Goal: Browse casually

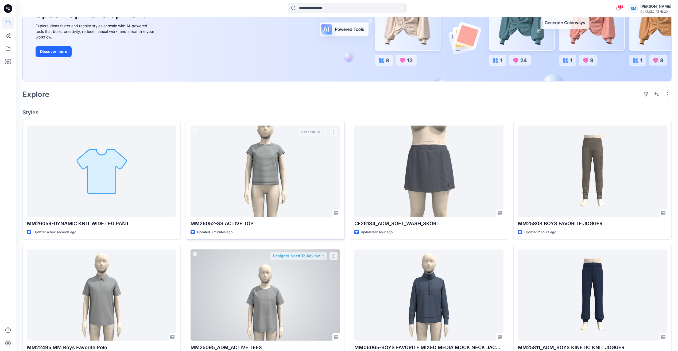
scroll to position [107, 0]
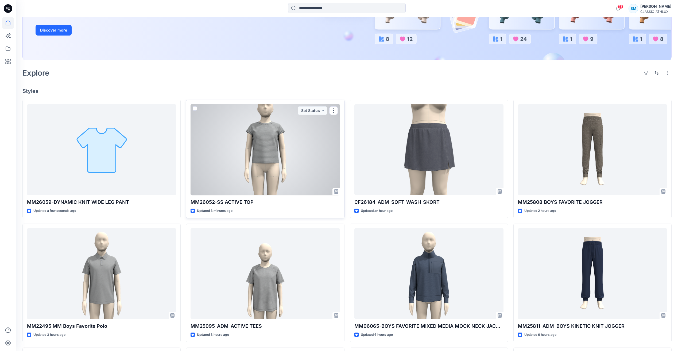
click at [311, 179] on div at bounding box center [265, 149] width 149 height 91
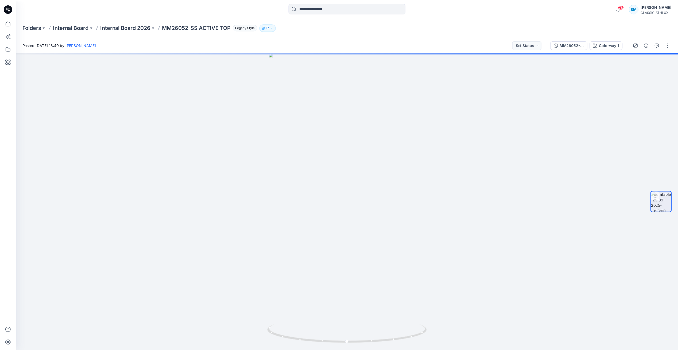
scroll to position [107, 0]
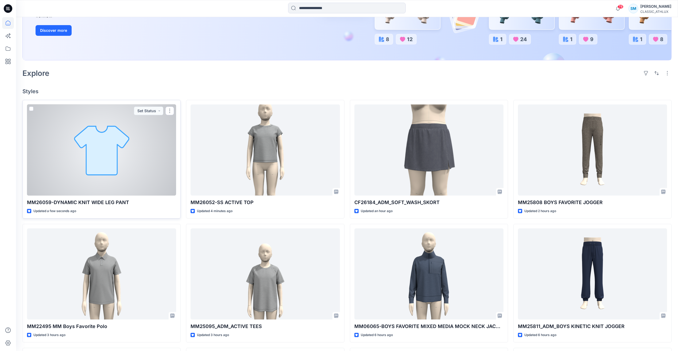
scroll to position [107, 0]
